Goal: Transaction & Acquisition: Obtain resource

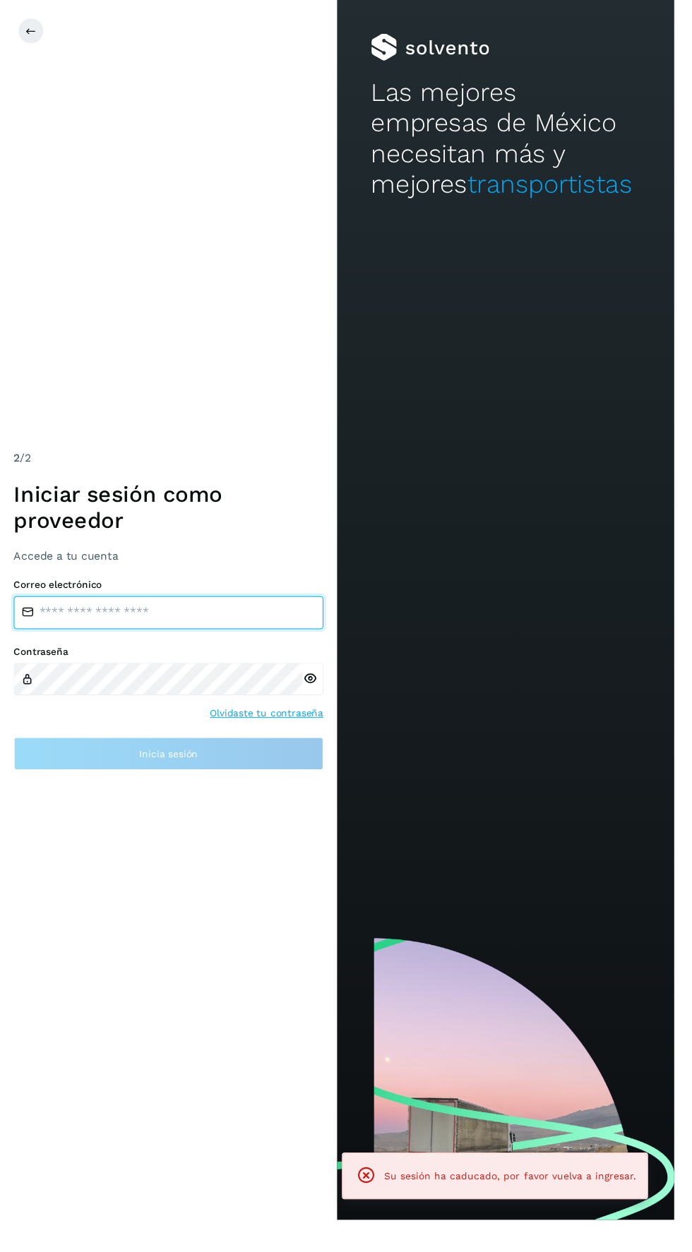
click at [95, 646] on input "email" at bounding box center [173, 629] width 318 height 34
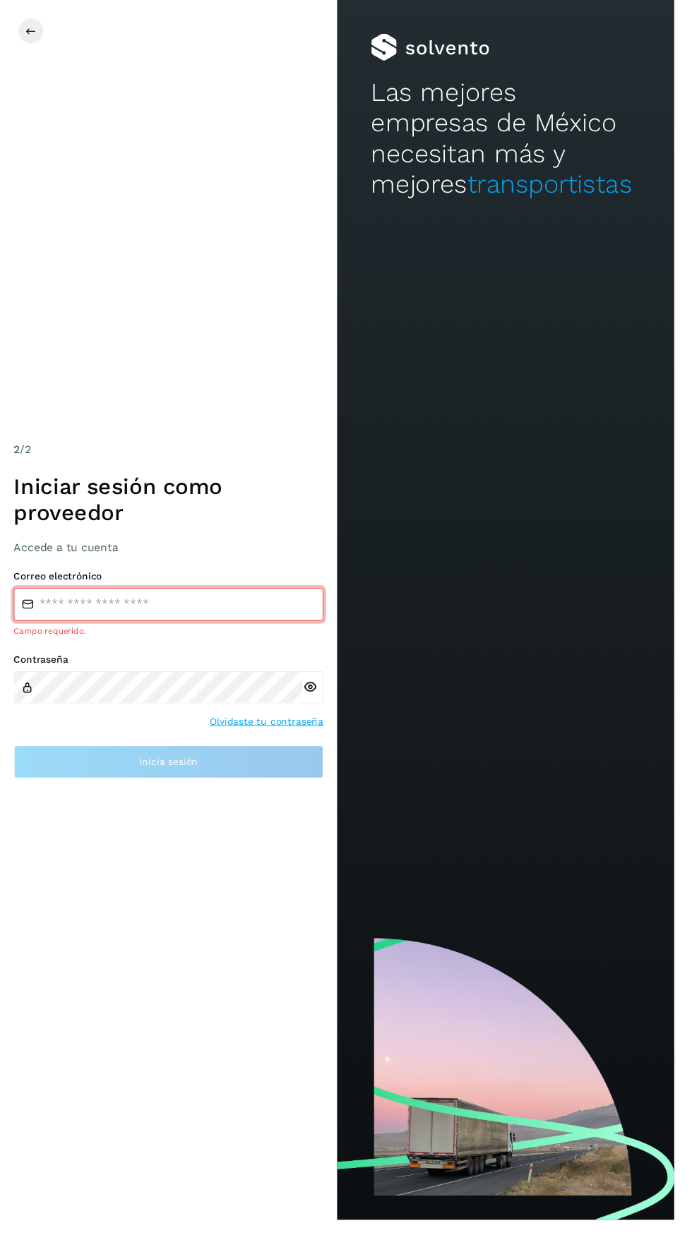
type input "**********"
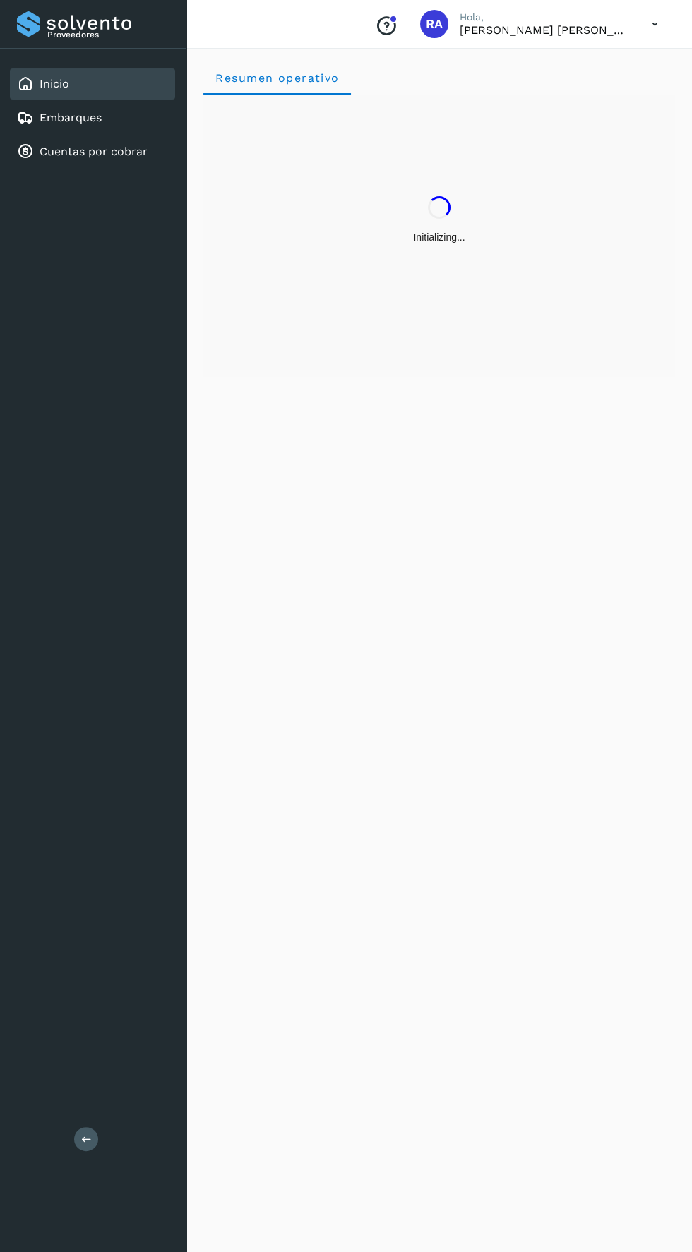
click at [123, 814] on div "Proveedores Inicio Embarques Cuentas por cobrar Salir" at bounding box center [93, 626] width 186 height 1252
click at [71, 154] on link "Cuentas por cobrar" at bounding box center [94, 151] width 108 height 13
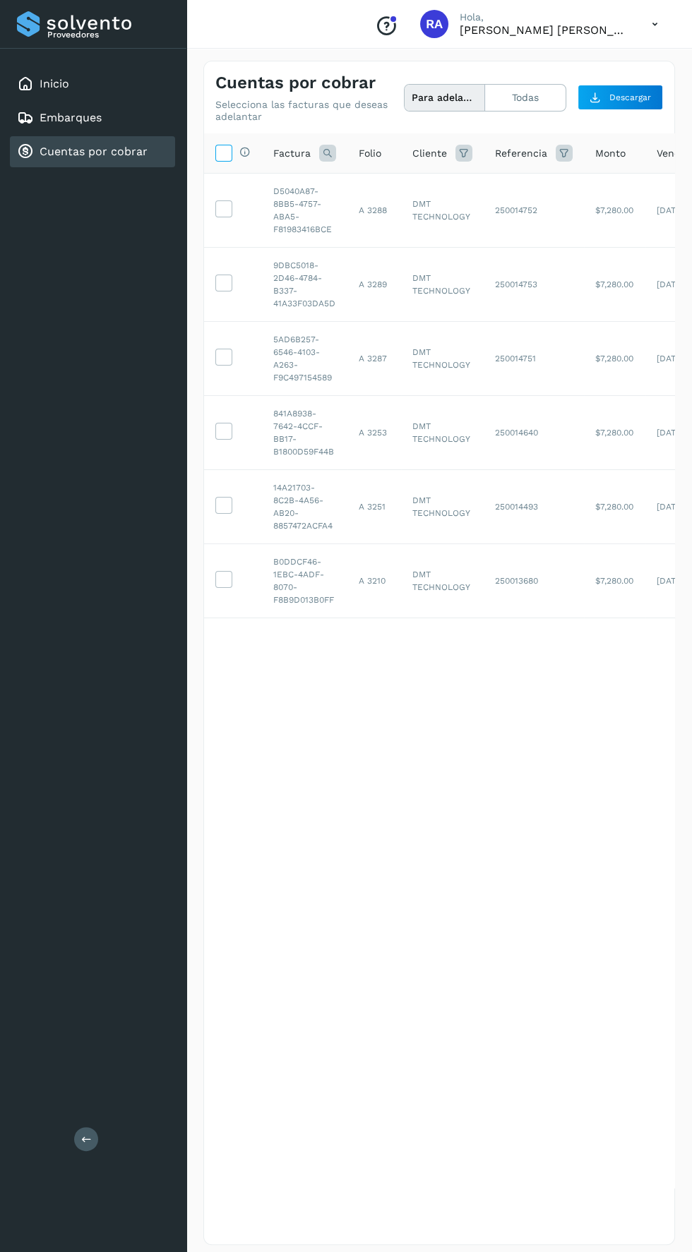
click at [229, 152] on icon at bounding box center [223, 152] width 15 height 15
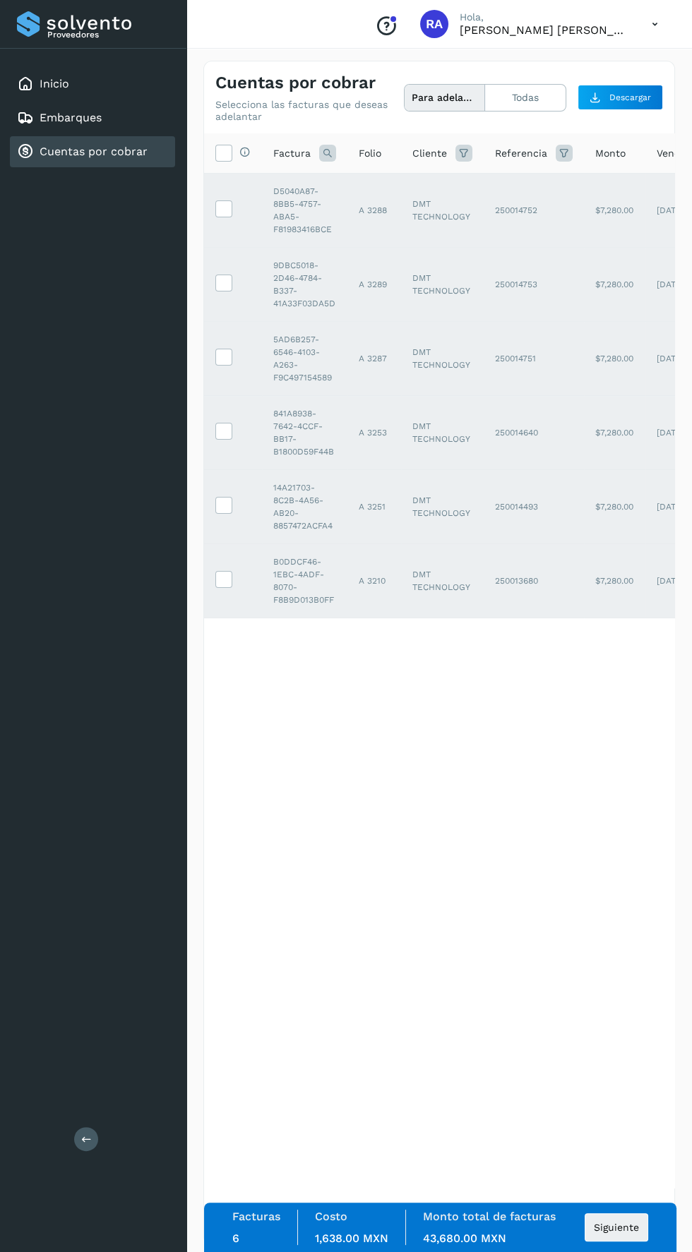
click at [545, 1239] on div "Monto total de facturas 43,680.00 MXN" at bounding box center [489, 1227] width 167 height 35
click at [616, 1222] on span "Siguiente" at bounding box center [616, 1227] width 45 height 10
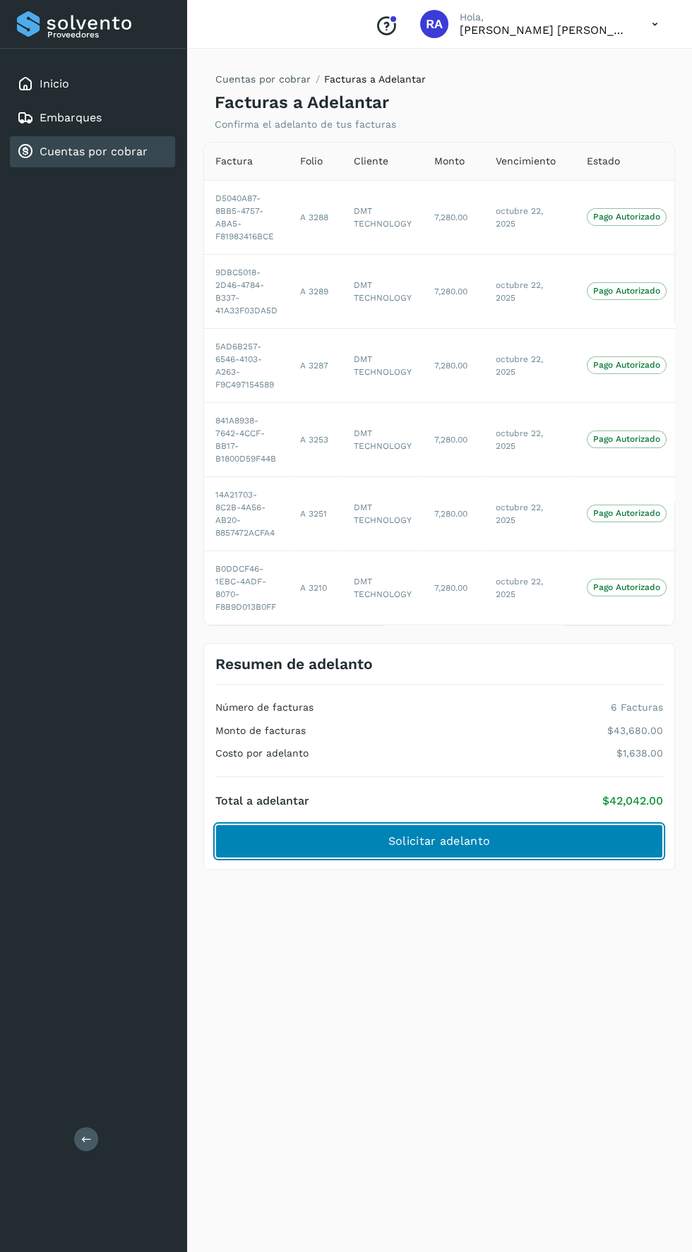
click at [558, 836] on button "Solicitar adelanto" at bounding box center [438, 841] width 447 height 34
